Goal: Task Accomplishment & Management: Use online tool/utility

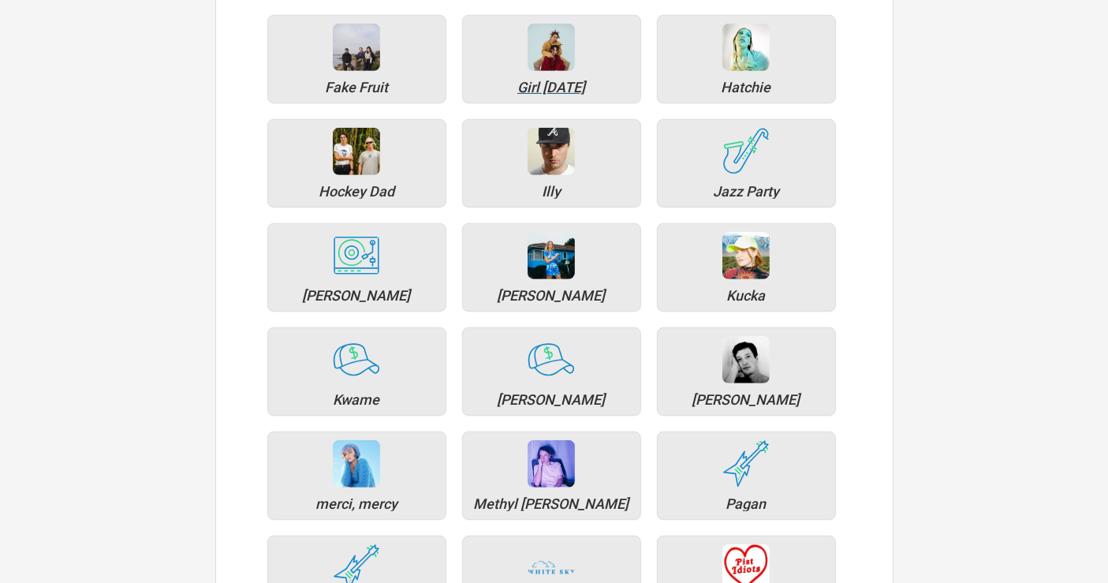
scroll to position [963, 0]
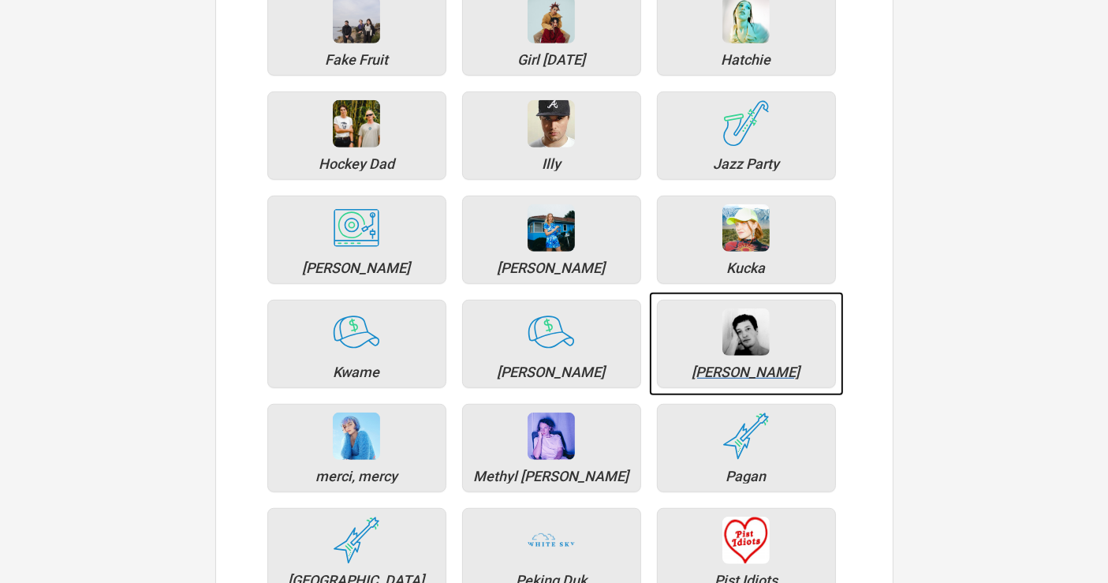
click at [757, 372] on div "[PERSON_NAME]" at bounding box center [746, 372] width 162 height 14
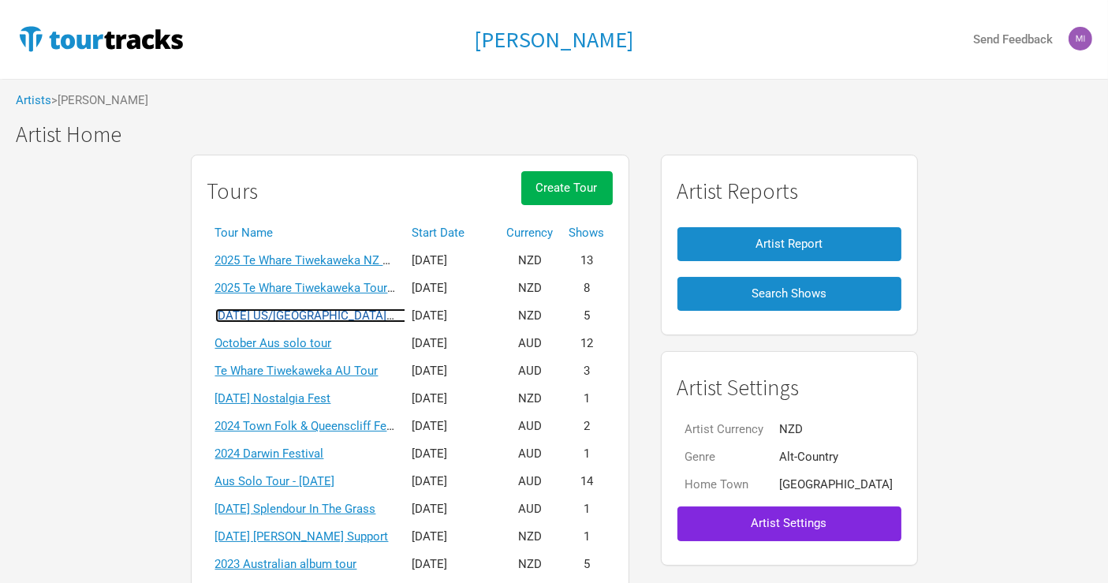
click at [319, 316] on link "[DATE] US/[GEOGRAPHIC_DATA] solo tour" at bounding box center [326, 315] width 223 height 14
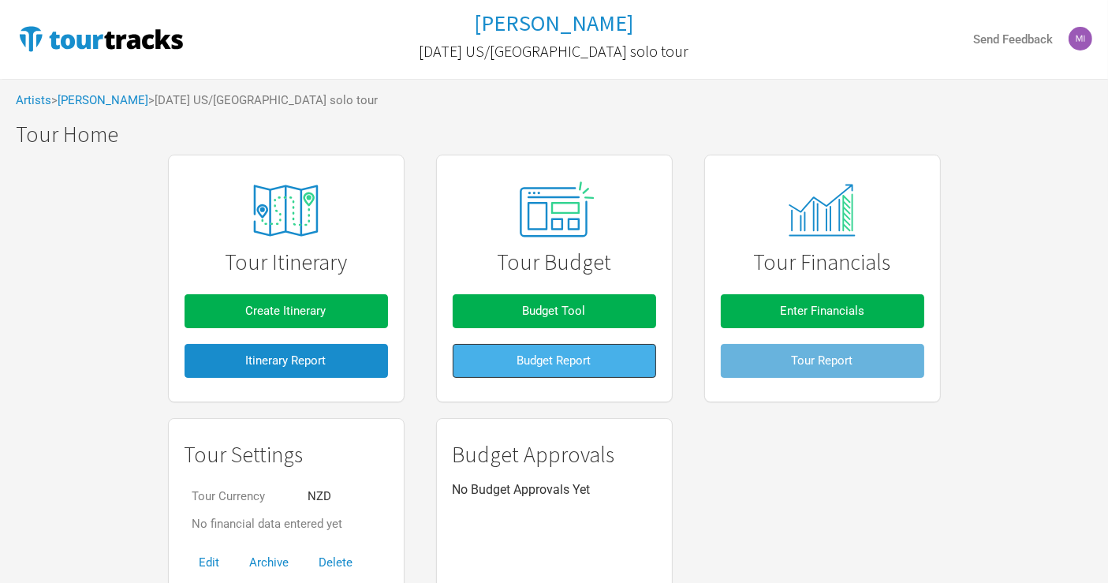
click at [587, 376] on button "Budget Report" at bounding box center [554, 361] width 203 height 34
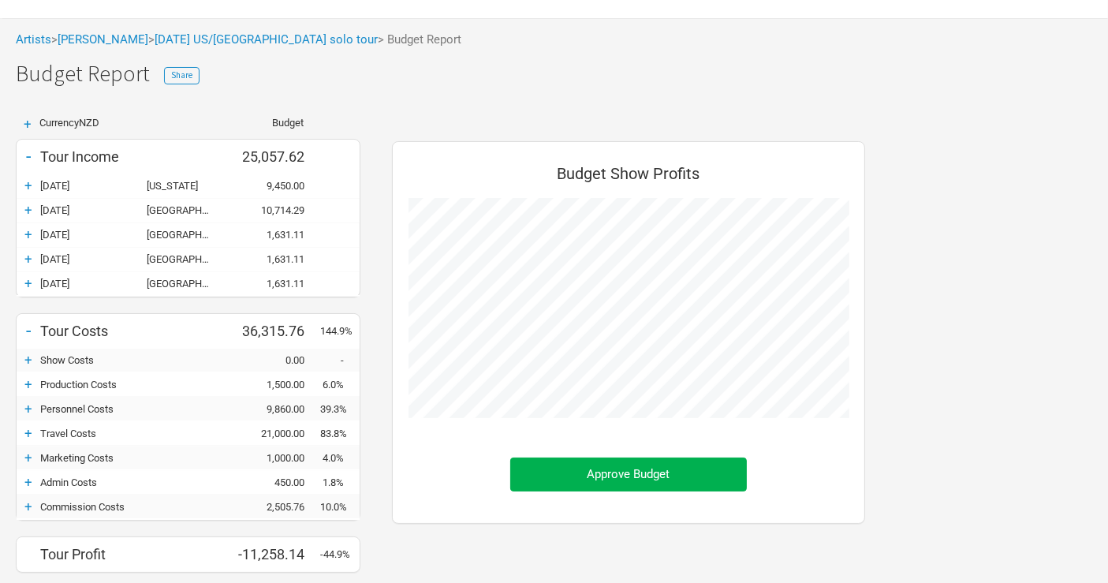
scroll to position [88, 0]
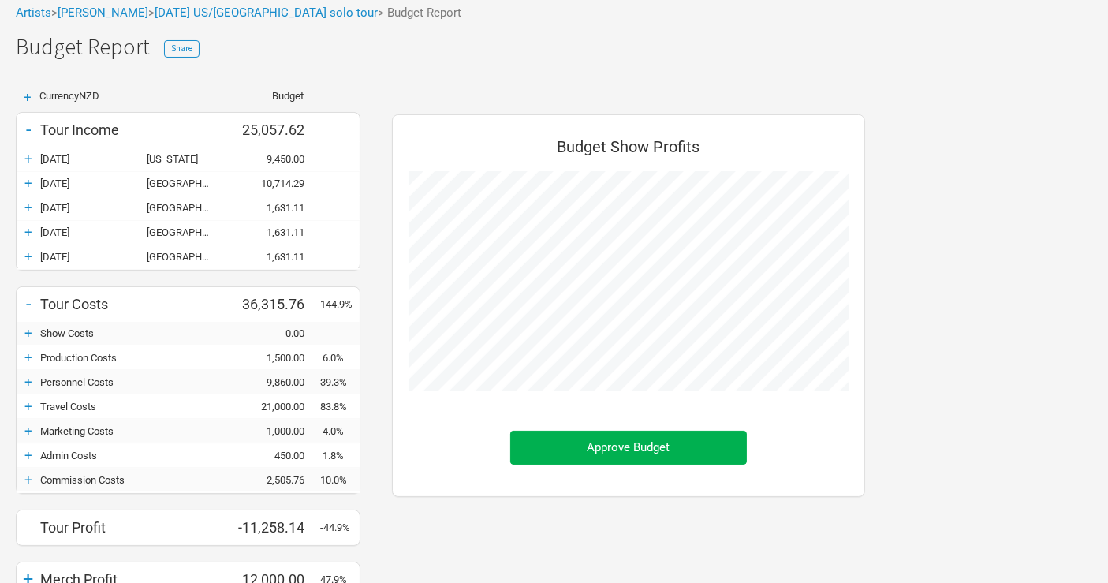
click at [30, 402] on div "+" at bounding box center [29, 406] width 24 height 16
